Goal: Book appointment/travel/reservation

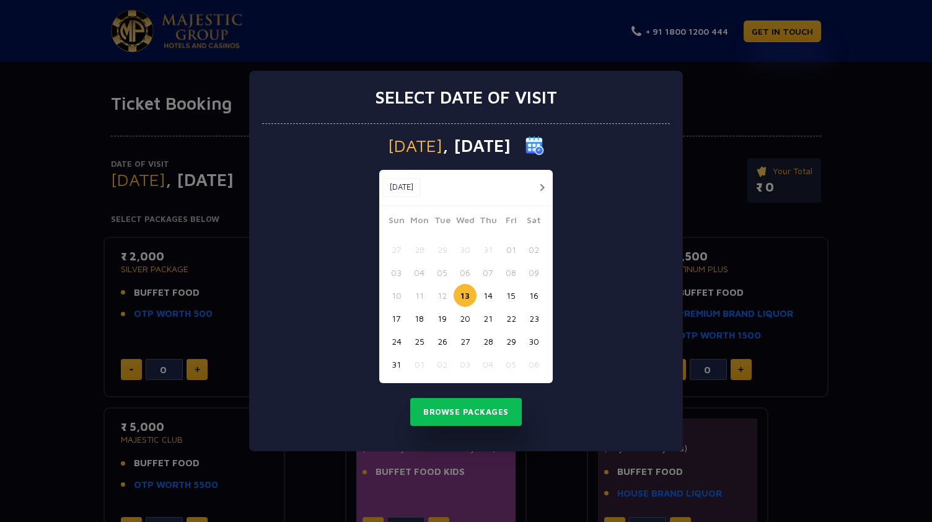
click at [544, 185] on button "button" at bounding box center [541, 187] width 15 height 15
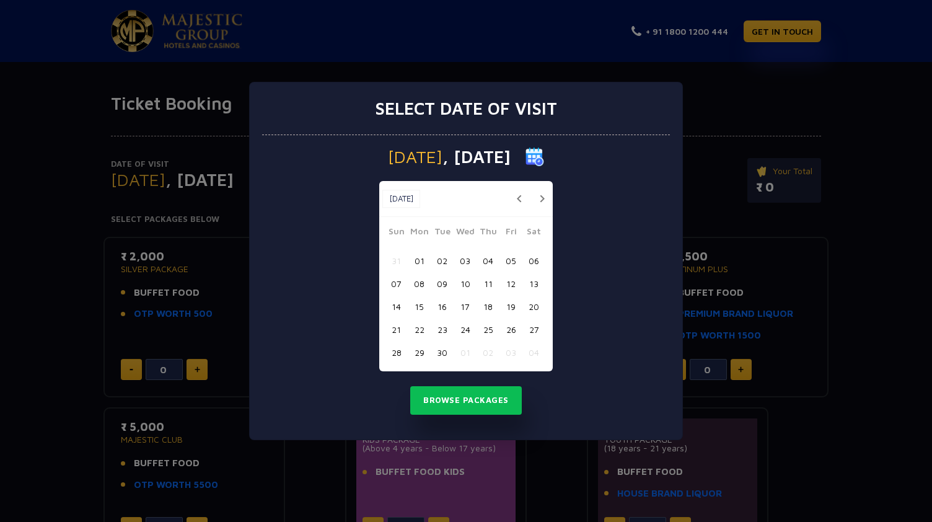
click at [436, 349] on button "30" at bounding box center [441, 352] width 23 height 23
click at [464, 400] on button "Browse Packages" at bounding box center [465, 400] width 111 height 28
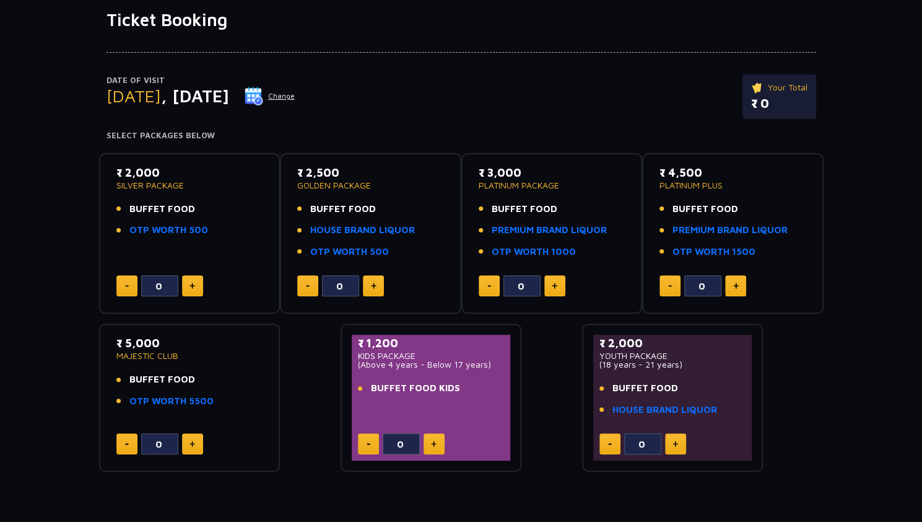
scroll to position [124, 0]
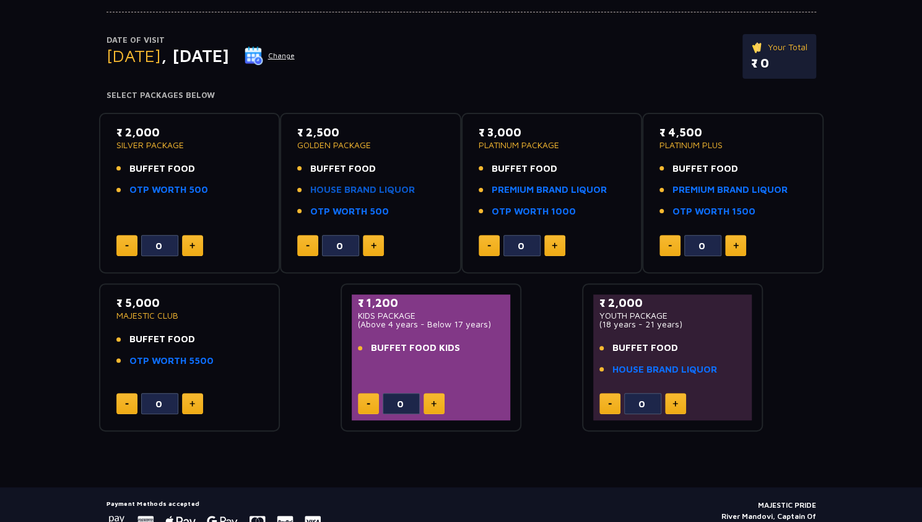
click at [364, 193] on link "HOUSE BRAND LIQUOR" at bounding box center [362, 190] width 105 height 14
click at [353, 167] on span "BUFFET FOOD" at bounding box center [343, 169] width 66 height 14
click at [327, 169] on span "BUFFET FOOD" at bounding box center [343, 169] width 66 height 14
click at [326, 169] on span "BUFFET FOOD" at bounding box center [343, 169] width 66 height 14
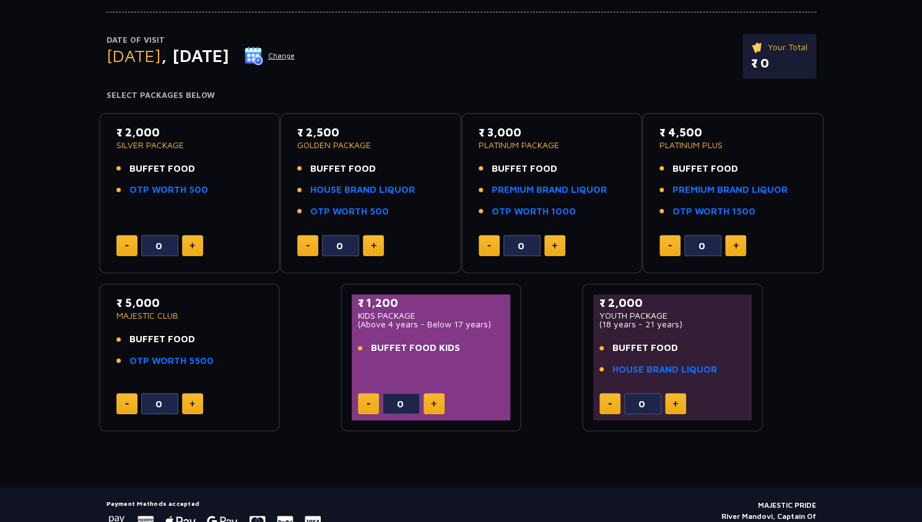
click at [169, 168] on span "BUFFET FOOD" at bounding box center [162, 169] width 66 height 14
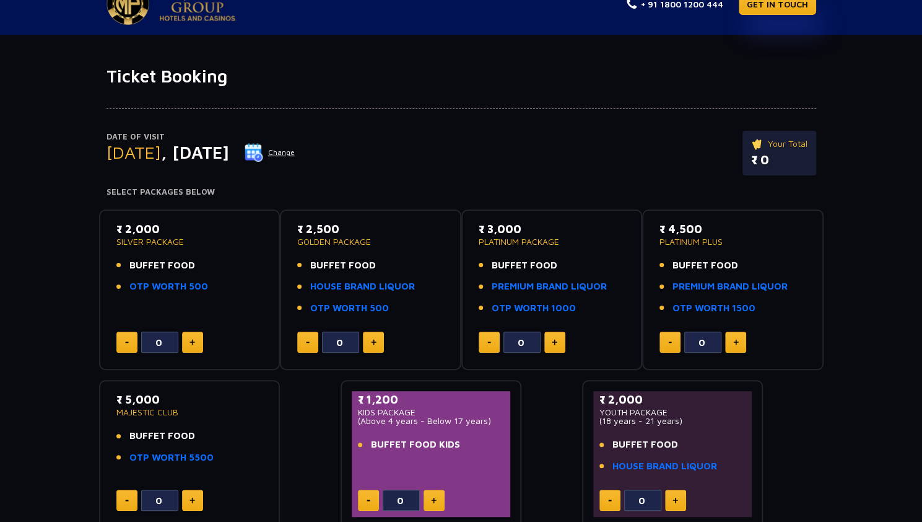
scroll to position [0, 0]
